Goal: Transaction & Acquisition: Purchase product/service

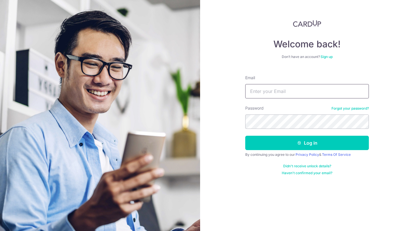
type input "[EMAIL_ADDRESS][DOMAIN_NAME]"
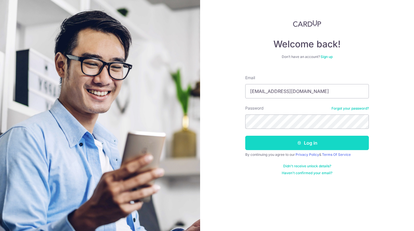
click at [298, 144] on icon "submit" at bounding box center [299, 143] width 5 height 5
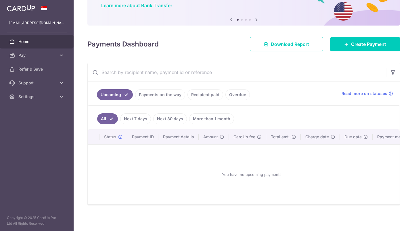
scroll to position [52, 0]
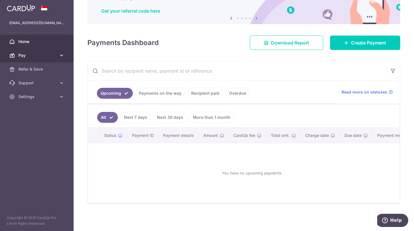
click at [32, 54] on span "Pay" at bounding box center [37, 56] width 38 height 6
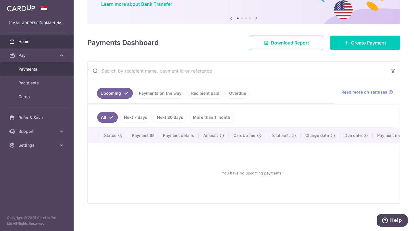
click at [35, 70] on span "Payments" at bounding box center [37, 69] width 38 height 6
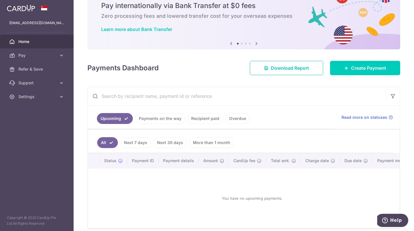
scroll to position [24, 0]
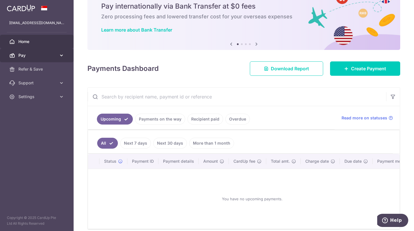
click at [61, 55] on icon at bounding box center [62, 56] width 6 height 6
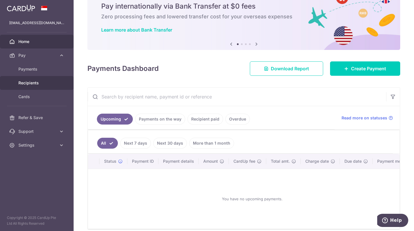
click at [38, 79] on link "Recipients" at bounding box center [37, 83] width 74 height 14
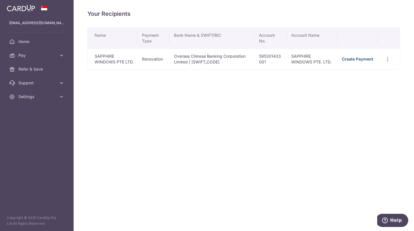
click at [351, 61] on link "Create Payment" at bounding box center [357, 59] width 31 height 5
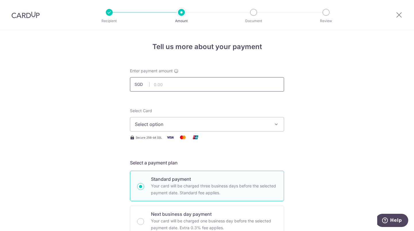
click at [173, 85] on input "text" at bounding box center [207, 84] width 154 height 14
click at [167, 87] on input "text" at bounding box center [207, 84] width 154 height 14
type input "2,527.71"
click at [174, 126] on span "Select option" at bounding box center [202, 124] width 134 height 7
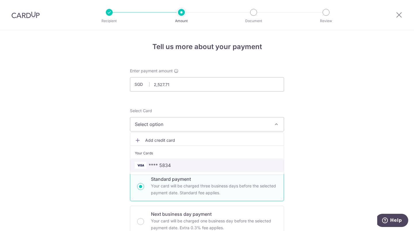
click at [167, 162] on link "**** 5834" at bounding box center [206, 166] width 153 height 14
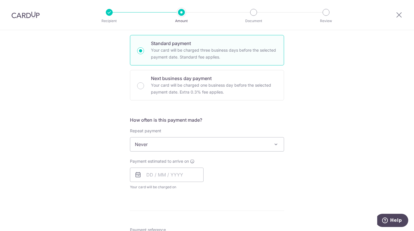
scroll to position [144, 0]
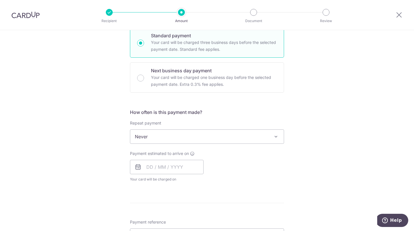
click at [163, 135] on span "Never" at bounding box center [206, 137] width 153 height 14
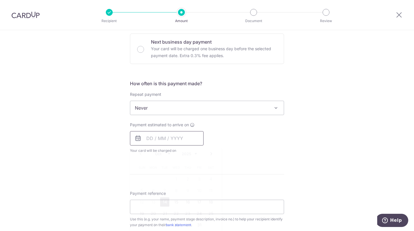
click at [167, 140] on input "text" at bounding box center [167, 138] width 74 height 14
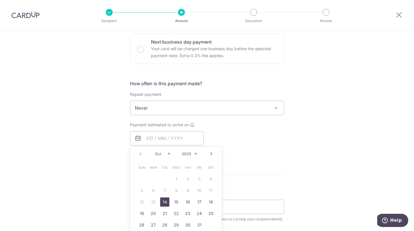
click at [163, 202] on link "14" at bounding box center [164, 202] width 9 height 9
type input "[DATE]"
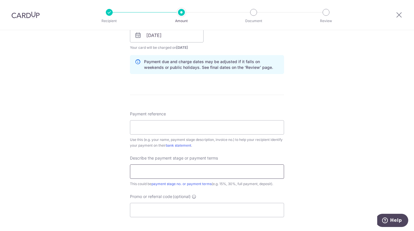
scroll to position [287, 0]
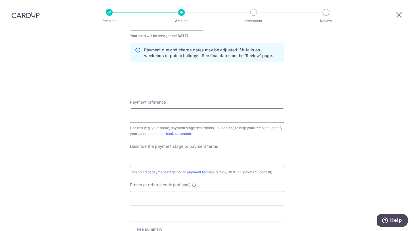
click at [154, 116] on input "Payment reference" at bounding box center [207, 116] width 154 height 14
type input "PC4_981025"
click at [182, 161] on input "text" at bounding box center [207, 160] width 154 height 14
click at [326, 165] on div "Tell us more about your payment Enter payment amount SGD 2,527.71 2527.71 Selec…" at bounding box center [207, 34] width 414 height 582
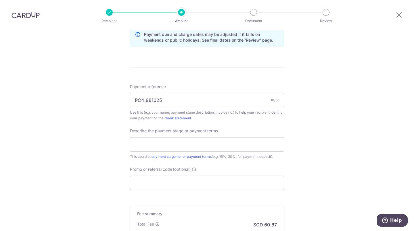
scroll to position [345, 0]
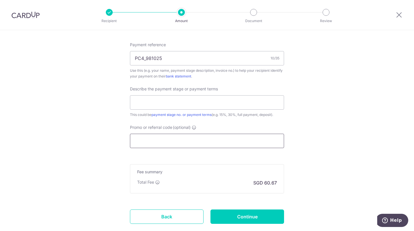
click at [176, 141] on input "Promo or referral code (optional)" at bounding box center [207, 141] width 154 height 14
click at [174, 139] on input "Promo or referral code (optional)" at bounding box center [207, 141] width 154 height 14
paste input "RENO25ONE"
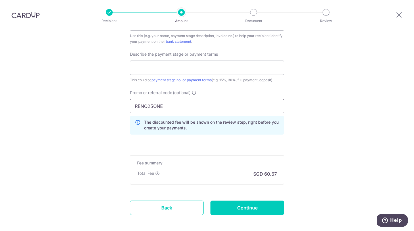
scroll to position [402, 0]
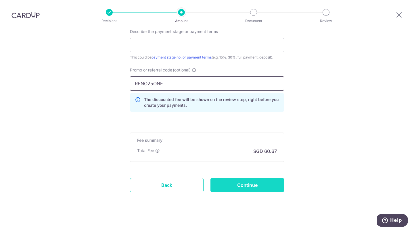
type input "RENO25ONE"
click at [234, 186] on input "Continue" at bounding box center [247, 185] width 74 height 14
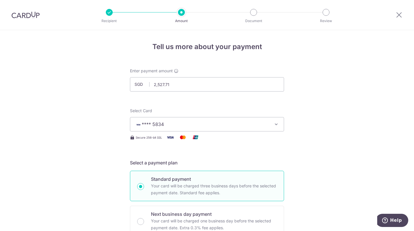
scroll to position [382, 0]
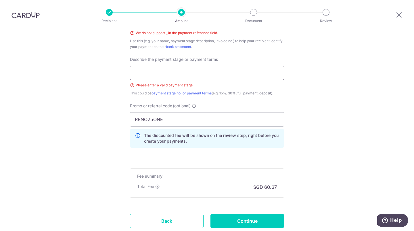
drag, startPoint x: 0, startPoint y: 0, endPoint x: 173, endPoint y: 74, distance: 188.3
click at [173, 74] on input "text" at bounding box center [207, 73] width 154 height 14
type input "P"
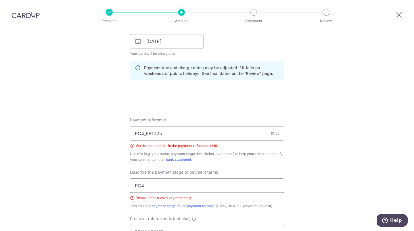
scroll to position [268, 0]
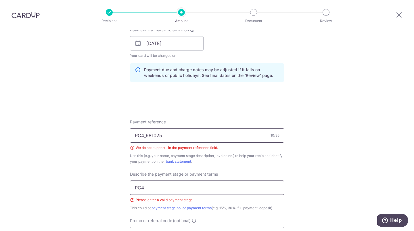
type input "PC4"
click at [145, 137] on input "PC4_981025" at bounding box center [207, 135] width 154 height 14
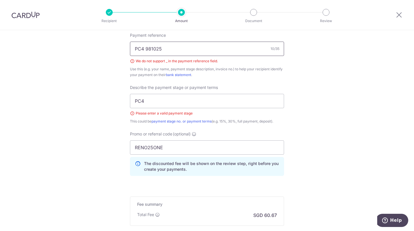
scroll to position [325, 0]
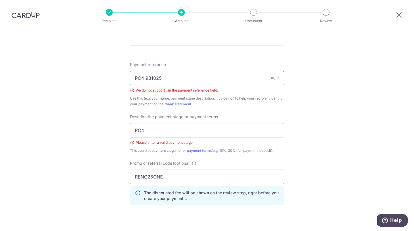
click at [146, 79] on input "PC4 981025" at bounding box center [207, 78] width 154 height 14
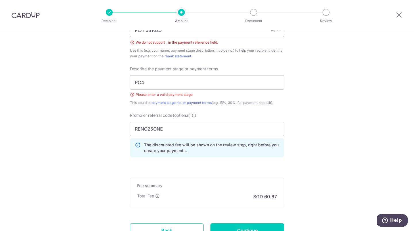
scroll to position [423, 0]
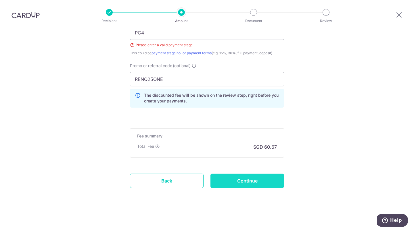
type input "PC4 081025"
click at [238, 179] on input "Continue" at bounding box center [247, 181] width 74 height 14
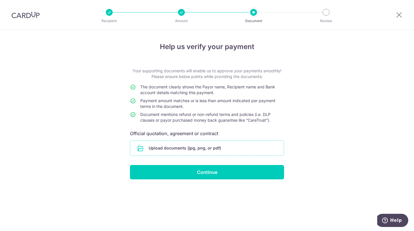
click at [180, 148] on input "file" at bounding box center [206, 148] width 153 height 15
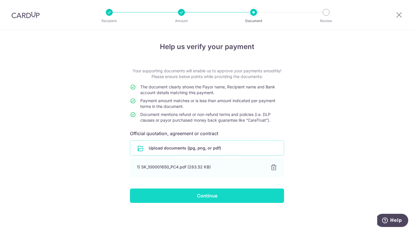
click at [216, 195] on input "Continue" at bounding box center [207, 196] width 154 height 14
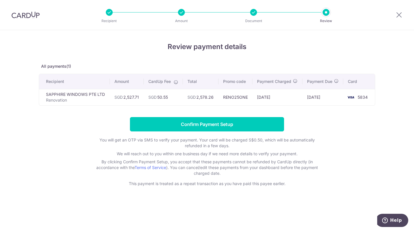
click at [176, 81] on icon at bounding box center [176, 82] width 5 height 5
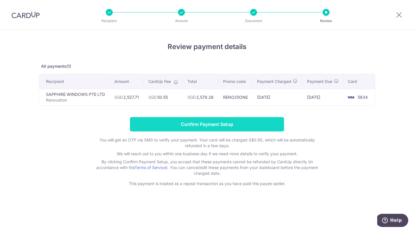
click at [211, 127] on input "Confirm Payment Setup" at bounding box center [207, 124] width 154 height 14
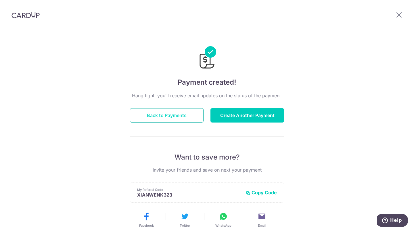
click at [182, 115] on button "Back to Payments" at bounding box center [167, 115] width 74 height 14
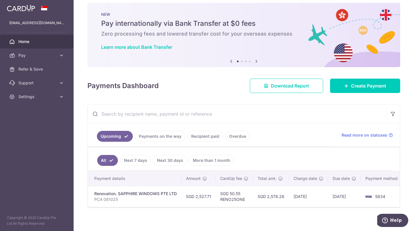
scroll to position [0, 93]
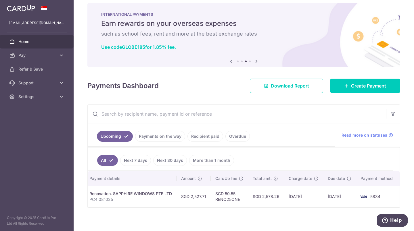
click at [200, 137] on link "Recipient paid" at bounding box center [205, 136] width 36 height 11
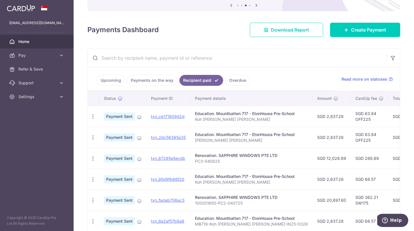
scroll to position [64, 0]
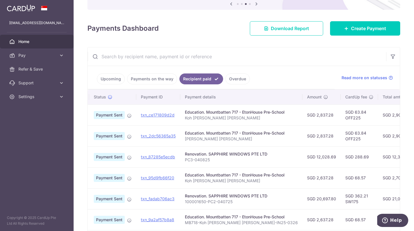
drag, startPoint x: 320, startPoint y: 181, endPoint x: 354, endPoint y: 178, distance: 34.1
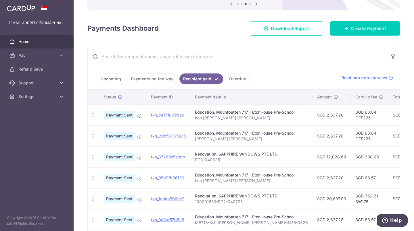
drag, startPoint x: 353, startPoint y: 172, endPoint x: 239, endPoint y: 167, distance: 114.2
click at [160, 114] on link "txn_ce171809d2d" at bounding box center [168, 115] width 34 height 5
click at [163, 115] on link "txn_ce171809d2d" at bounding box center [168, 115] width 34 height 5
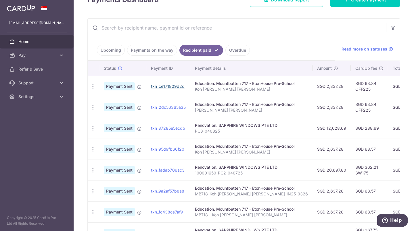
scroll to position [121, 0]
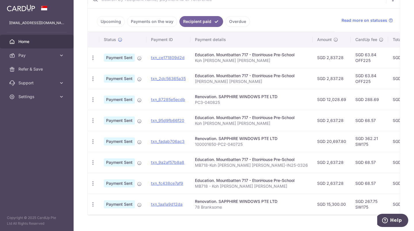
drag, startPoint x: 346, startPoint y: 62, endPoint x: 359, endPoint y: 90, distance: 31.6
click at [359, 90] on tbody "PDF Receipt Payment Sent txn_ce171809d2d Education. Mountbatten 717 - EtonHouse…" at bounding box center [314, 131] width 453 height 168
drag, startPoint x: 359, startPoint y: 90, endPoint x: 352, endPoint y: 107, distance: 18.4
click at [352, 107] on td "SGD 288.69" at bounding box center [369, 99] width 37 height 21
click at [353, 128] on td "SGD 68.57" at bounding box center [369, 120] width 37 height 21
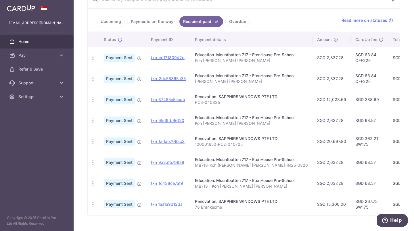
click at [112, 24] on link "Upcoming" at bounding box center [111, 21] width 28 height 11
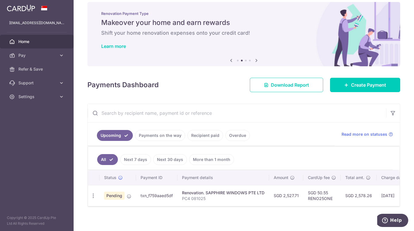
scroll to position [13, 0]
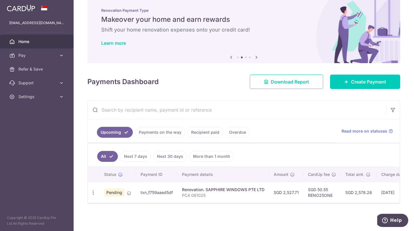
click at [161, 128] on link "Payments on the way" at bounding box center [160, 132] width 50 height 11
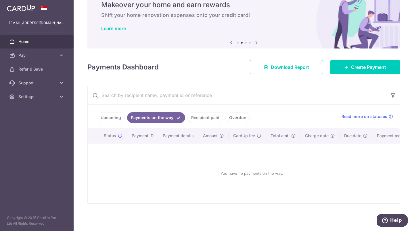
click at [199, 113] on link "Recipient paid" at bounding box center [205, 117] width 36 height 11
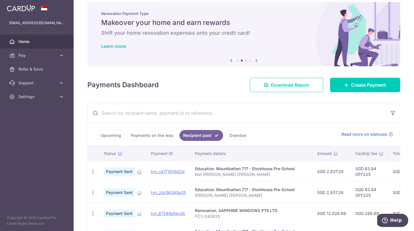
scroll to position [121, 0]
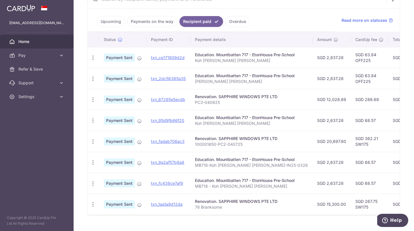
click at [107, 23] on link "Upcoming" at bounding box center [111, 21] width 28 height 11
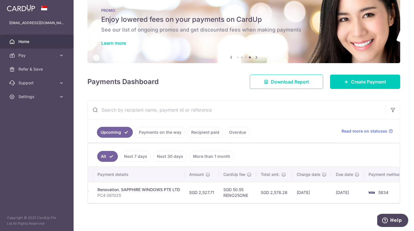
scroll to position [0, 93]
